Goal: Ask a question: Seek information or help from site administrators or community

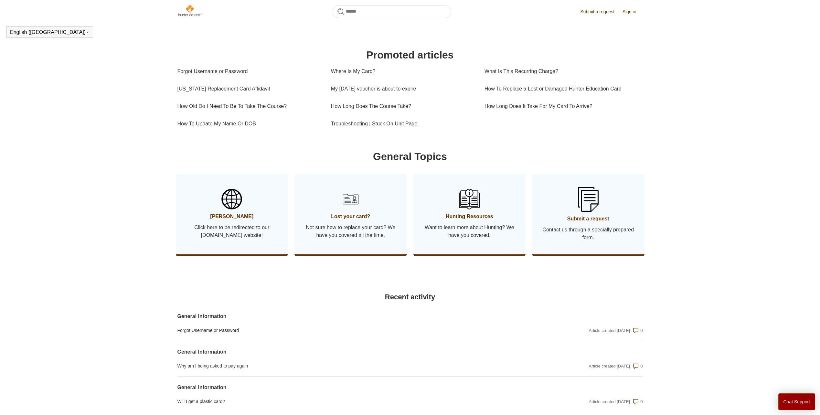
scroll to position [208, 0]
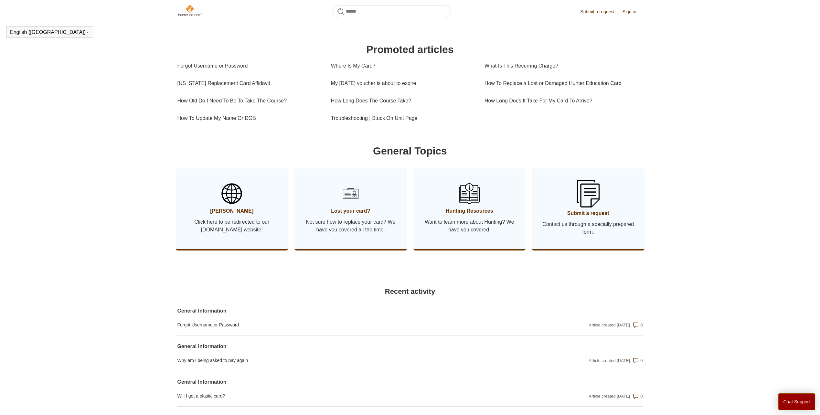
click at [586, 234] on span "Contact us through a specially prepared form." at bounding box center [588, 228] width 93 height 16
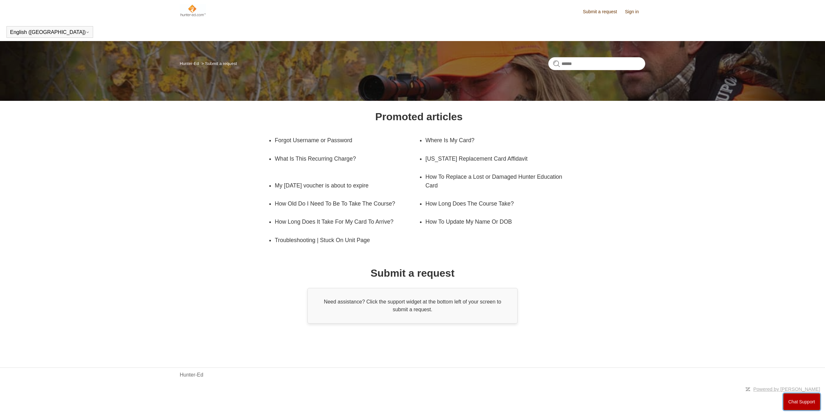
click at [797, 402] on button "Chat Support" at bounding box center [801, 401] width 37 height 17
click at [285, 271] on div "Promoted articles Forgot Username or Password Where Is My Card? What Is This Re…" at bounding box center [412, 216] width 419 height 215
click at [313, 184] on link "My [DATE] voucher is about to expire" at bounding box center [342, 185] width 134 height 18
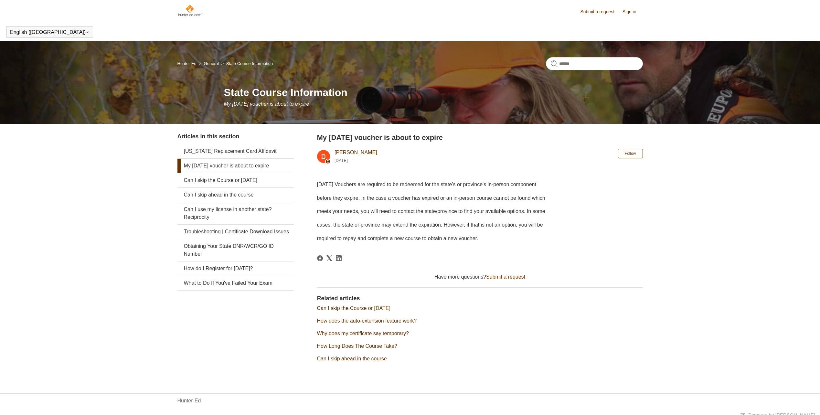
click at [508, 278] on link "Submit a request" at bounding box center [505, 276] width 39 height 5
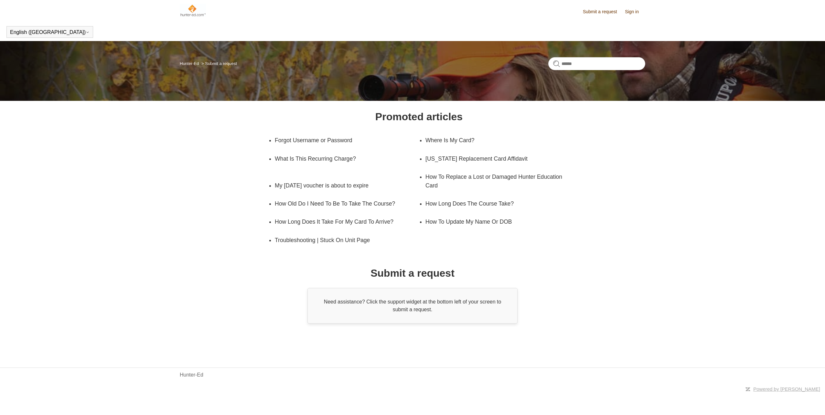
click at [405, 303] on div "Need assistance? Click the support widget at the bottom left of your screen to …" at bounding box center [412, 306] width 210 height 36
drag, startPoint x: 402, startPoint y: 315, endPoint x: 336, endPoint y: 305, distance: 67.4
click at [401, 315] on div "Need assistance? Click the support widget at the bottom left of your screen to …" at bounding box center [412, 306] width 210 height 36
click at [326, 307] on div "Need assistance? Click the support widget at the bottom left of your screen to …" at bounding box center [412, 306] width 210 height 36
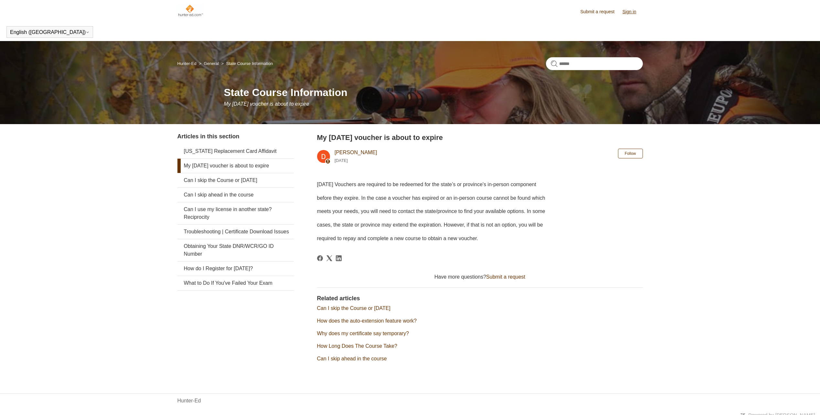
click at [629, 12] on link "Sign in" at bounding box center [632, 11] width 20 height 7
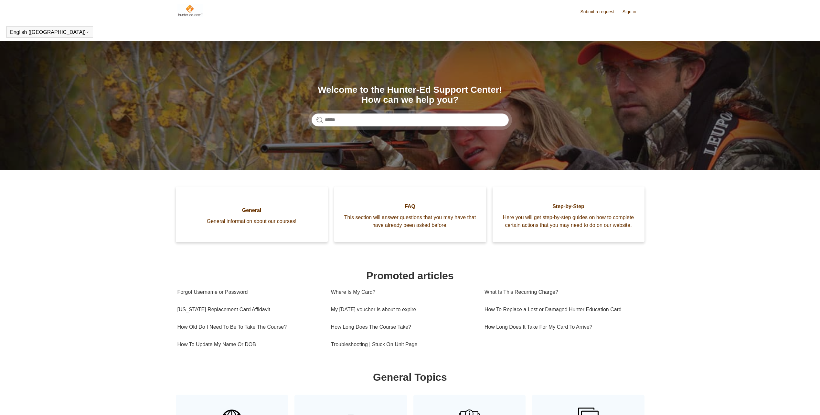
click at [188, 16] on img at bounding box center [190, 10] width 26 height 13
